Goal: Check status: Check status

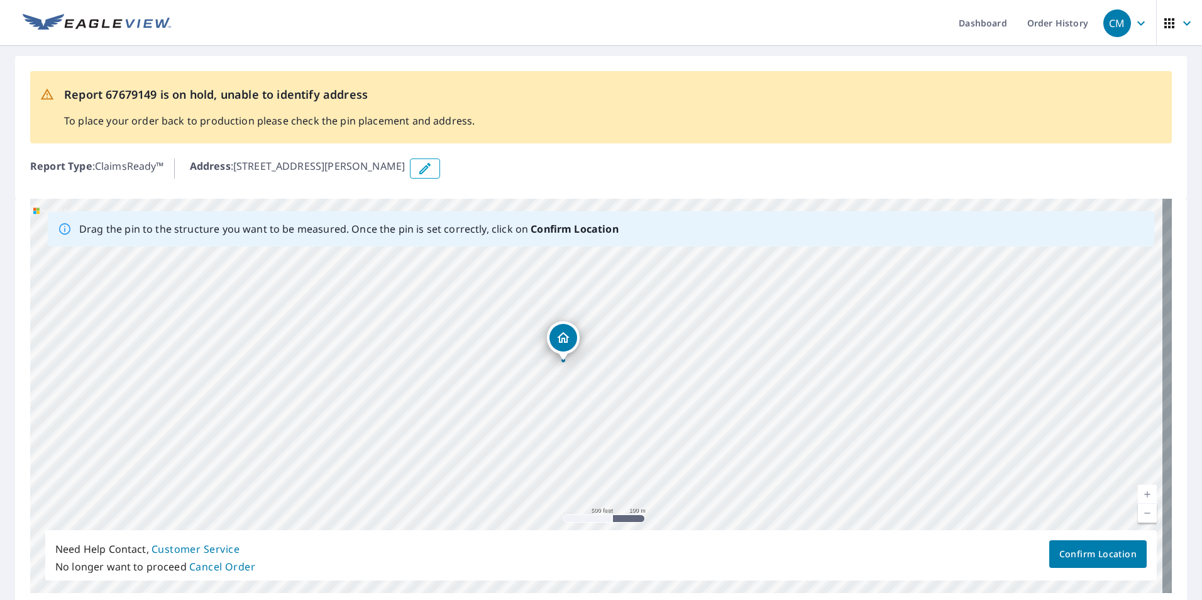
drag, startPoint x: 451, startPoint y: 341, endPoint x: 565, endPoint y: 496, distance: 192.0
click at [565, 496] on div "[STREET_ADDRESS][PERSON_NAME]" at bounding box center [601, 396] width 1142 height 394
drag, startPoint x: 508, startPoint y: 321, endPoint x: 595, endPoint y: 519, distance: 216.2
click at [595, 519] on div "[STREET_ADDRESS][PERSON_NAME]" at bounding box center [601, 396] width 1142 height 394
drag, startPoint x: 575, startPoint y: 335, endPoint x: 572, endPoint y: 437, distance: 101.9
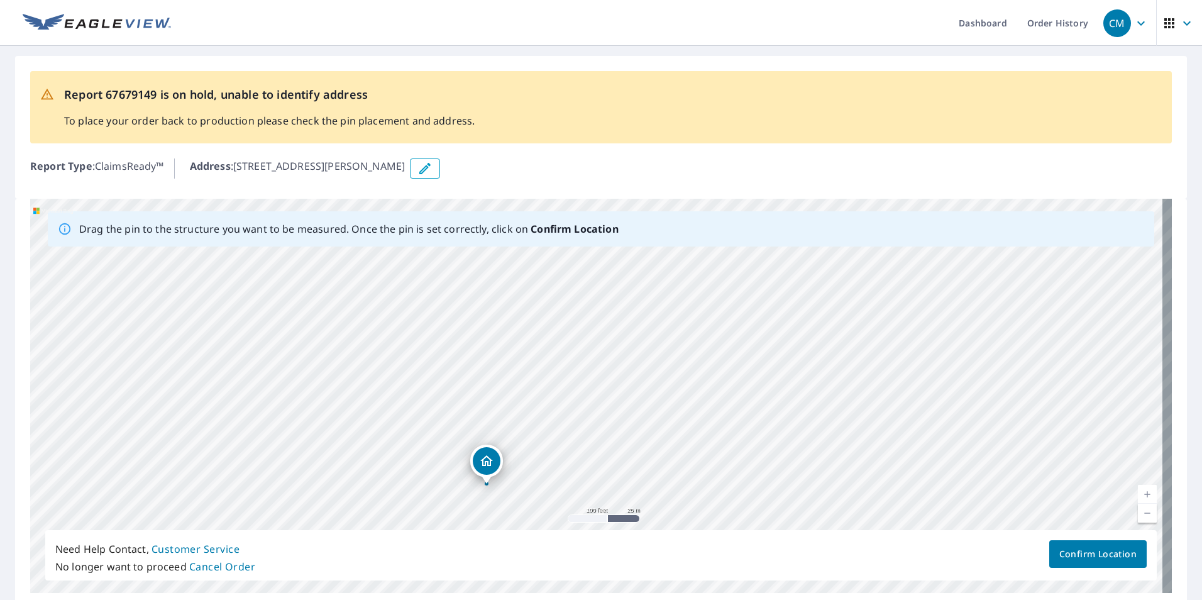
click at [572, 437] on div "[STREET_ADDRESS][PERSON_NAME]" at bounding box center [601, 396] width 1142 height 394
drag, startPoint x: 490, startPoint y: 456, endPoint x: 503, endPoint y: 333, distance: 123.9
click at [1098, 550] on span "Confirm Location" at bounding box center [1097, 554] width 77 height 16
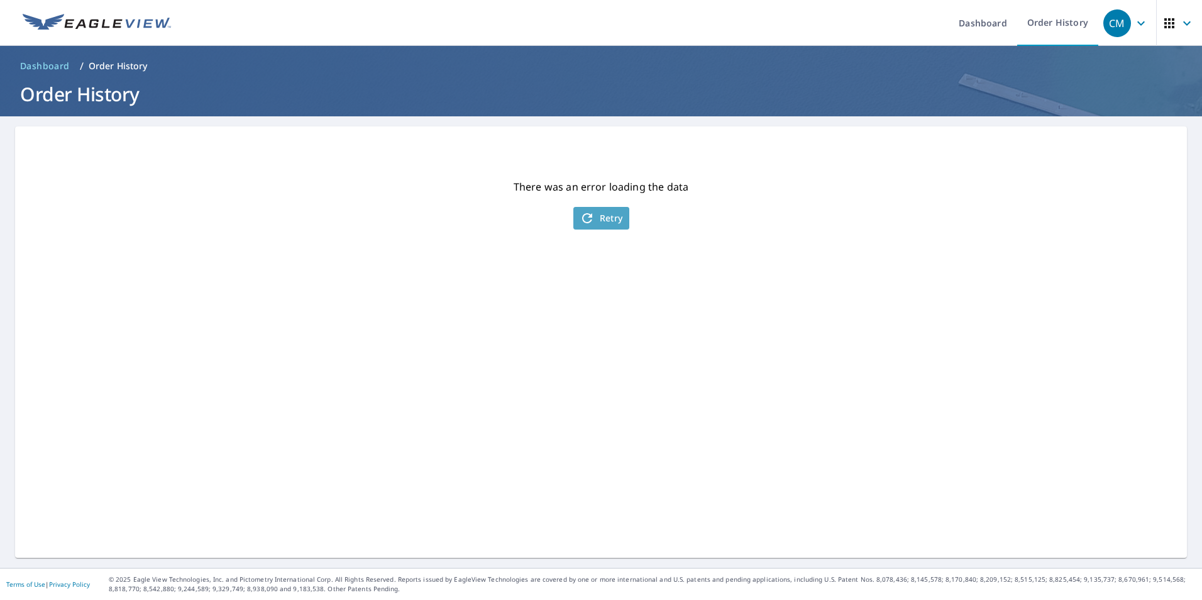
click at [598, 225] on span "Retry" at bounding box center [601, 218] width 43 height 15
